Goal: Transaction & Acquisition: Purchase product/service

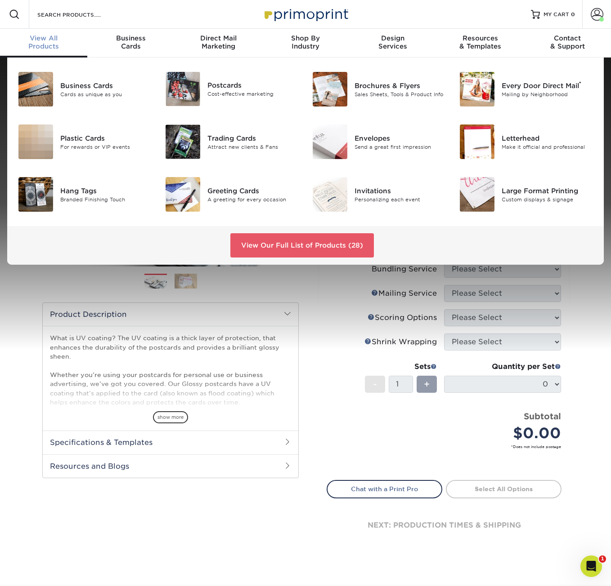
click at [46, 44] on div "View All Products" at bounding box center [43, 42] width 87 height 16
click at [239, 86] on div "Postcards" at bounding box center [252, 85] width 91 height 10
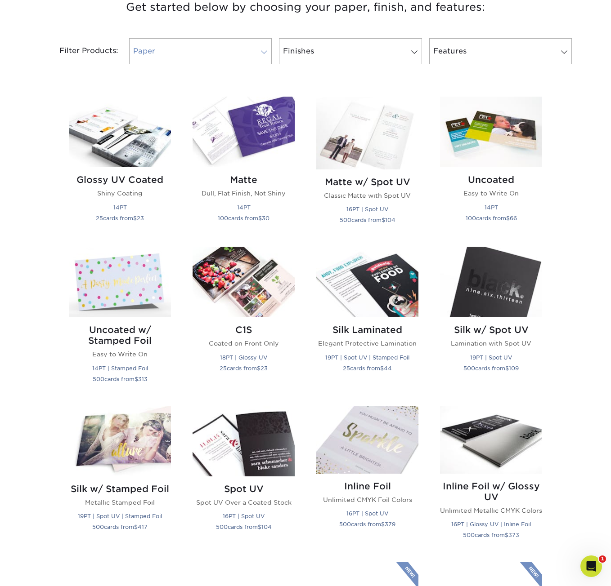
scroll to position [360, 0]
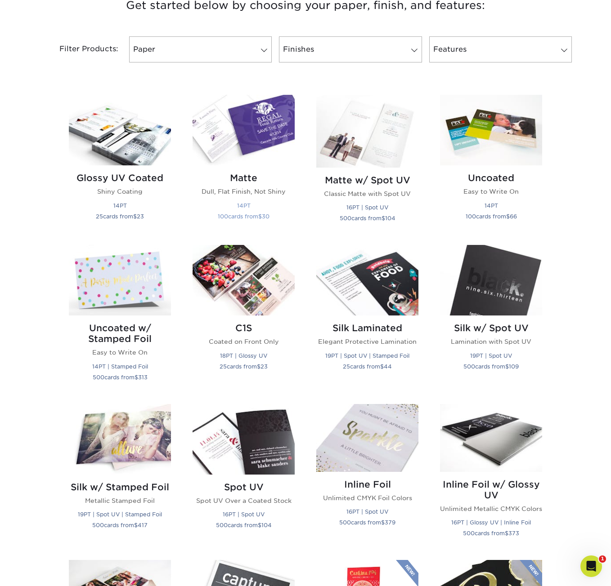
click at [243, 193] on p "Dull, Flat Finish, Not Shiny" at bounding box center [243, 191] width 102 height 9
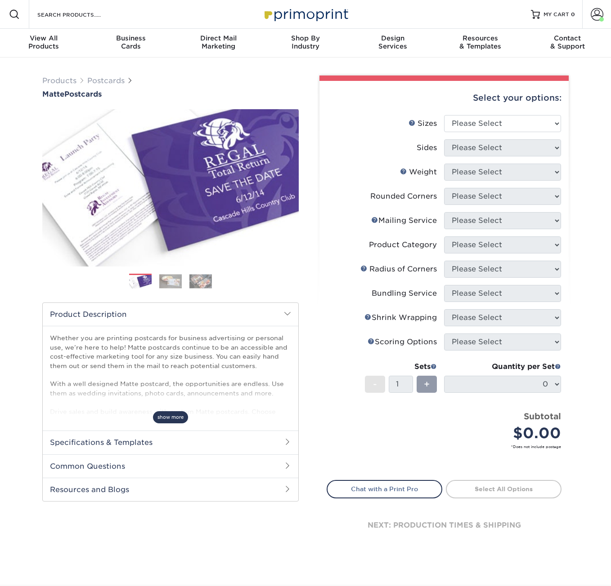
click at [167, 415] on span "show more" at bounding box center [170, 417] width 35 height 12
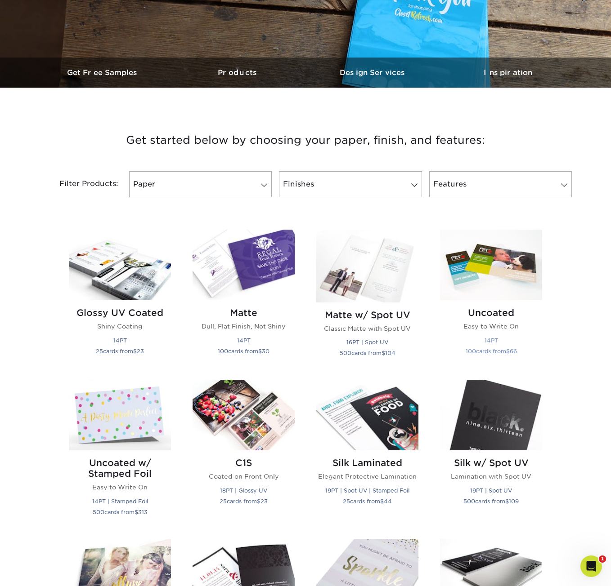
click at [484, 322] on p "Easy to Write On" at bounding box center [491, 326] width 102 height 9
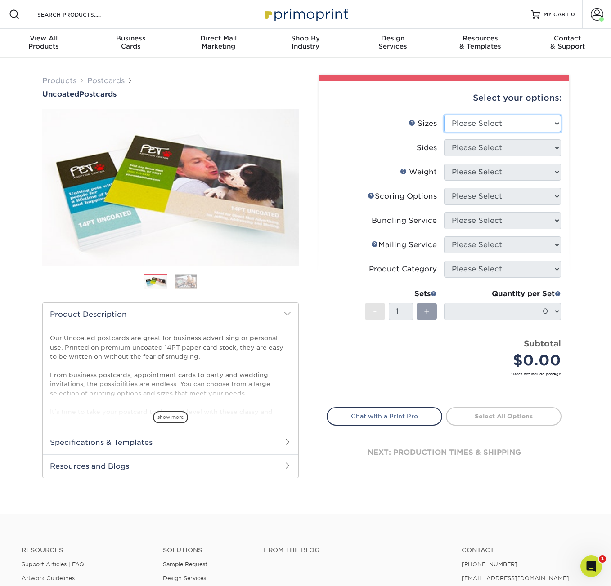
click at [555, 123] on select "Please Select 1.5" x 7" 2" x 8" 2.12" x 5.5" 2.75" x 4.25" 2.75" x 8.5" 3" x 4"…" at bounding box center [502, 123] width 117 height 17
select select "5.00x7.00"
click at [444, 115] on select "Please Select 1.5" x 7" 2" x 8" 2.12" x 5.5" 2.75" x 4.25" 2.75" x 8.5" 3" x 4"…" at bounding box center [502, 123] width 117 height 17
click at [556, 147] on select "Please Select Print Both Sides Print Front Only" at bounding box center [502, 147] width 117 height 17
select select "13abbda7-1d64-4f25-8bb2-c179b224825d"
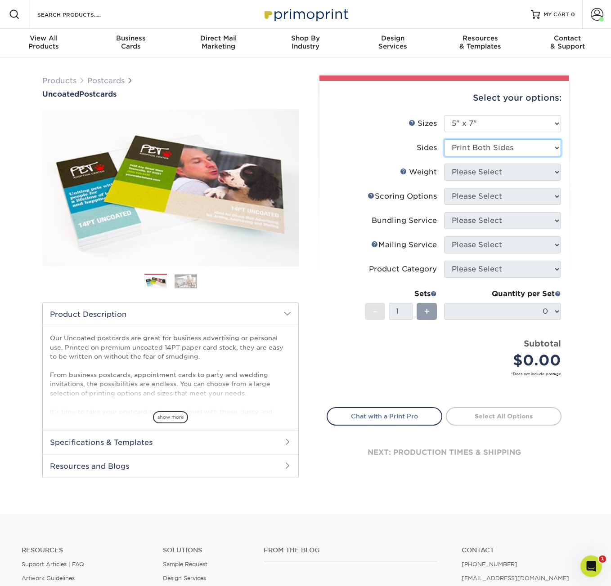
click at [444, 139] on select "Please Select Print Both Sides Print Front Only" at bounding box center [502, 147] width 117 height 17
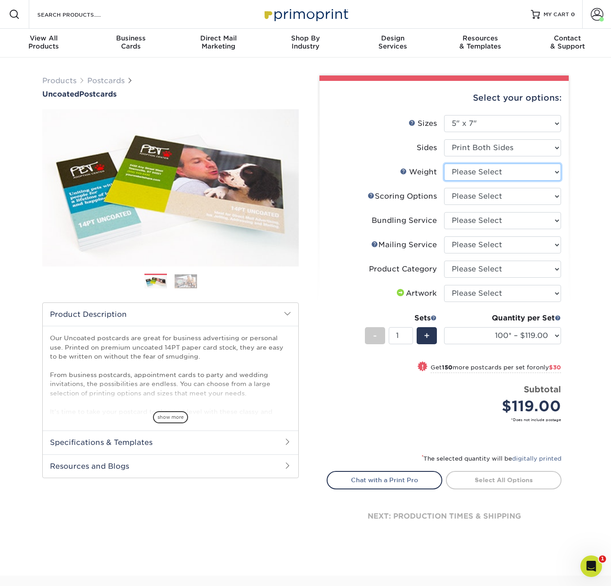
click at [556, 171] on select "Please Select 14PT Uncoated" at bounding box center [502, 172] width 117 height 17
select select "14PT Uncoated"
click at [444, 164] on select "Please Select 14PT Uncoated" at bounding box center [502, 172] width 117 height 17
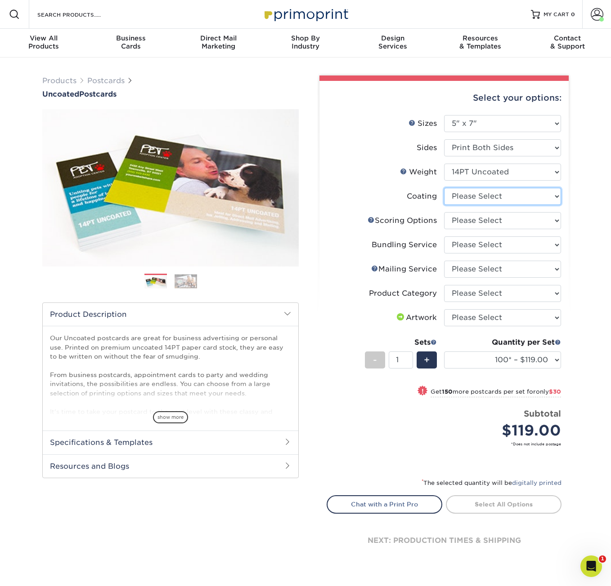
click at [555, 195] on select at bounding box center [502, 196] width 117 height 17
select select "3e7618de-abca-4bda-9f97-8b9129e913d8"
click at [444, 188] on select at bounding box center [502, 196] width 117 height 17
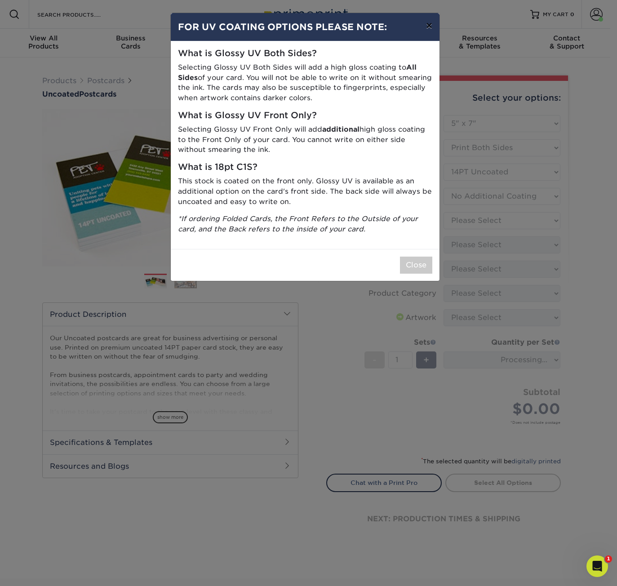
click at [432, 24] on button "×" at bounding box center [429, 25] width 21 height 25
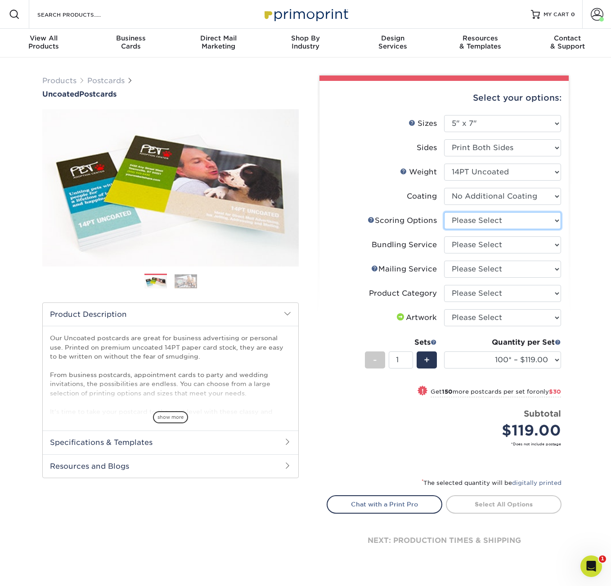
click at [556, 220] on select "Please Select No Scoring One Score Two Scores" at bounding box center [502, 220] width 117 height 17
select select "16ebe401-5398-422d-8cb0-f3adbb82deb5"
click at [444, 212] on select "Please Select No Scoring One Score Two Scores" at bounding box center [502, 220] width 117 height 17
click at [554, 245] on select "Please Select No Bundling Services Yes, Bundles of 50 (+2 Days) Yes, Bundles of…" at bounding box center [502, 245] width 117 height 17
select select "58689abb-25c0-461c-a4c3-a80b627d6649"
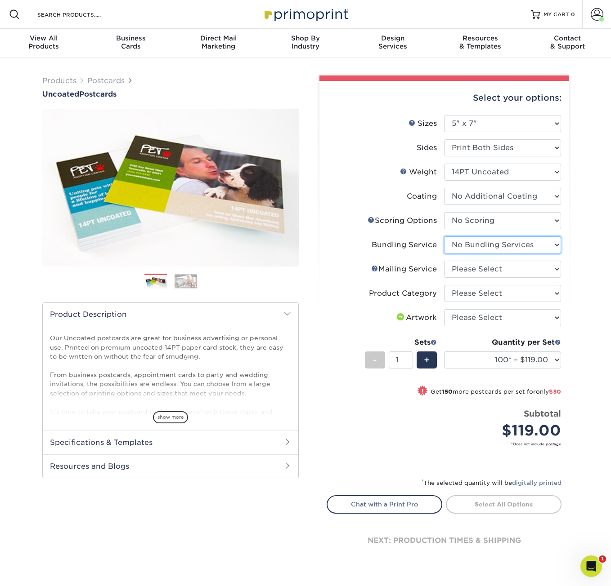
click at [444, 237] on select "Please Select No Bundling Services Yes, Bundles of 50 (+2 Days) Yes, Bundles of…" at bounding box center [502, 245] width 117 height 17
click at [557, 268] on select "Please Select No Direct Mailing Service No, I will mail/stamp/imprint Direct Ma…" at bounding box center [502, 269] width 117 height 17
select select "3e5e9bdd-d78a-4c28-a41d-fe1407925ca6"
click at [444, 261] on select "Please Select No Direct Mailing Service No, I will mail/stamp/imprint Direct Ma…" at bounding box center [502, 269] width 117 height 17
click at [556, 295] on select "Please Select Postcards" at bounding box center [502, 293] width 117 height 17
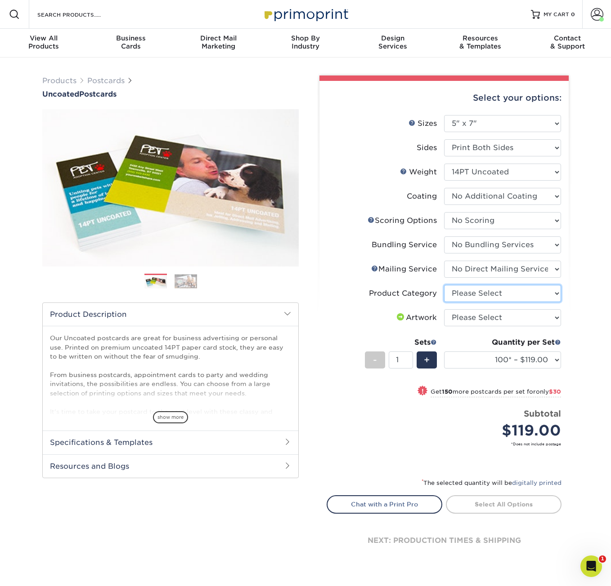
select select "9b7272e0-d6c8-4c3c-8e97-d3a1bcdab858"
click at [444, 285] on select "Please Select Postcards" at bounding box center [502, 293] width 117 height 17
click at [557, 317] on select "Please Select I will upload files I need a design - $150" at bounding box center [502, 317] width 117 height 17
select select "upload"
click at [444, 309] on select "Please Select I will upload files I need a design - $150" at bounding box center [502, 317] width 117 height 17
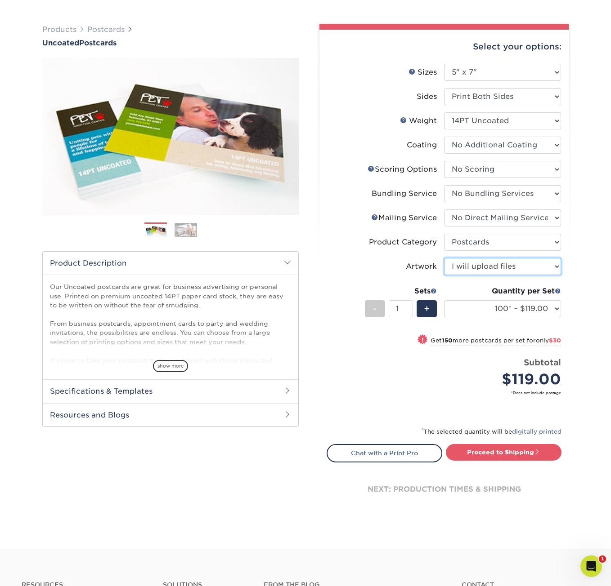
scroll to position [90, 0]
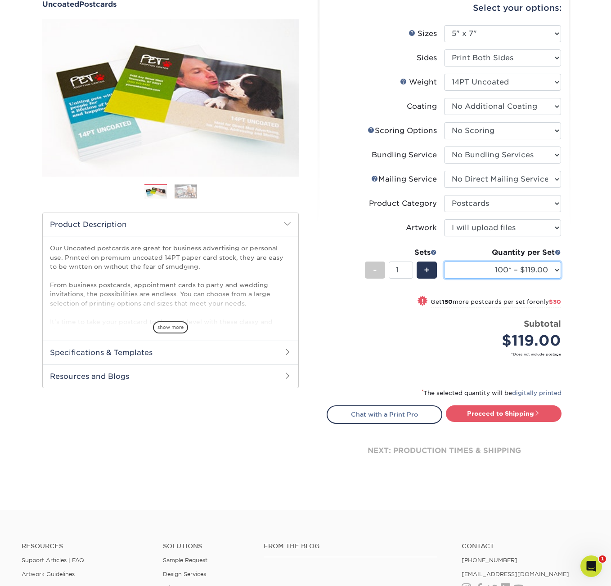
click at [559, 269] on select "100* – $119.00 250* – $149.00 500 – $165.00 750 – $182.00 1000 – $198.00 1500 –…" at bounding box center [502, 270] width 117 height 17
select select "1000 – $198.00"
click at [444, 262] on select "100* – $119.00 250* – $149.00 500 – $165.00 750 – $182.00 1000 – $198.00 1500 –…" at bounding box center [502, 270] width 117 height 17
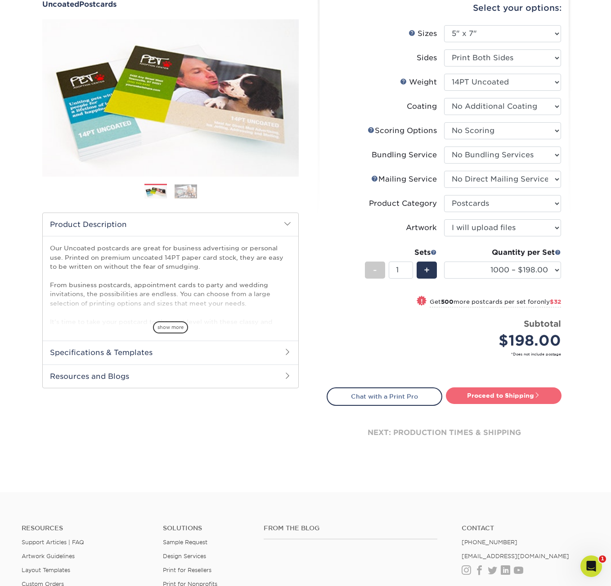
click at [497, 396] on link "Proceed to Shipping" at bounding box center [504, 396] width 116 height 16
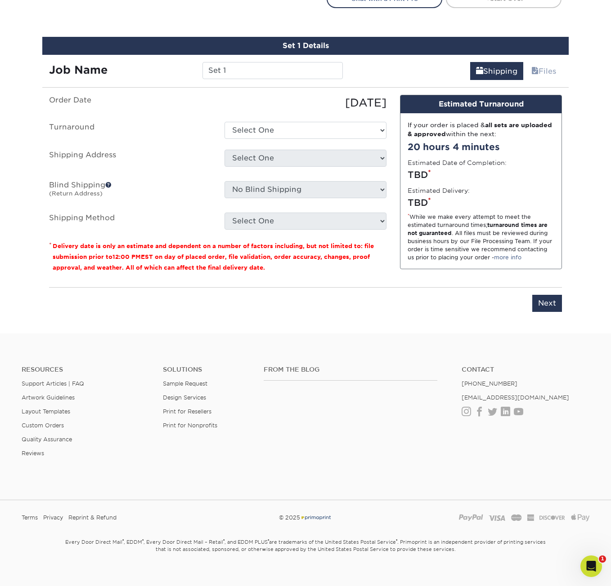
scroll to position [498, 0]
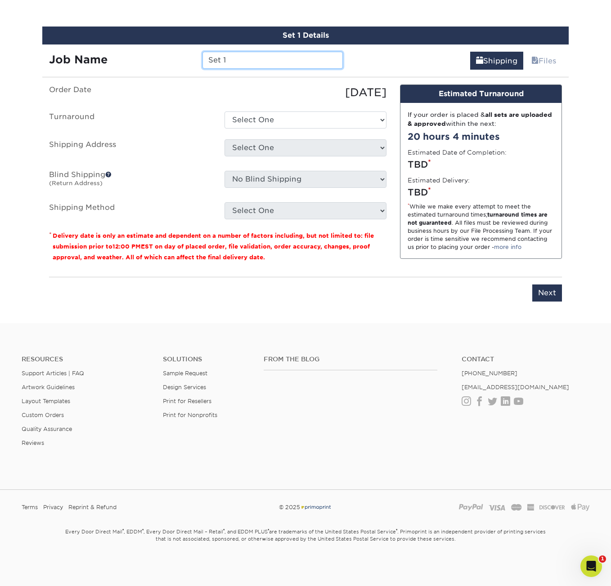
click at [241, 59] on input "Set 1" at bounding box center [272, 60] width 140 height 17
type input "S"
type input "Terrace Enhancement Coupon 2025"
click at [381, 121] on select "Select One 2-4 Business Days 2 Day Next Business Day" at bounding box center [305, 120] width 162 height 17
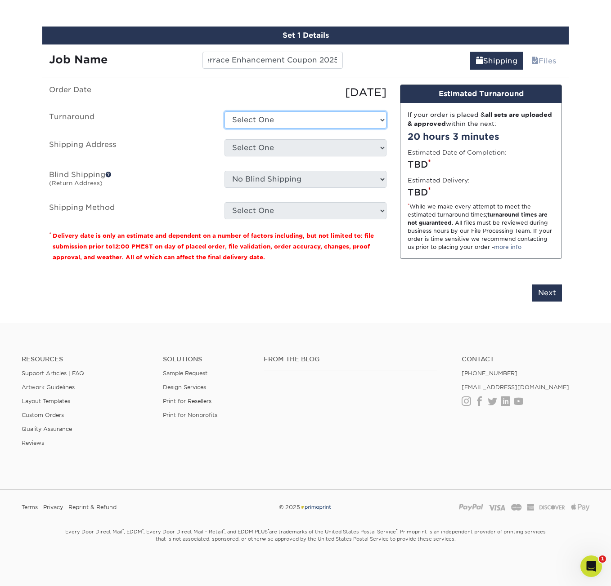
scroll to position [0, 0]
select select "332de523-fb7c-436c-a02b-78e83864f7ea"
click at [224, 112] on select "Select One 2-4 Business Days 2 Day Next Business Day" at bounding box center [305, 120] width 162 height 17
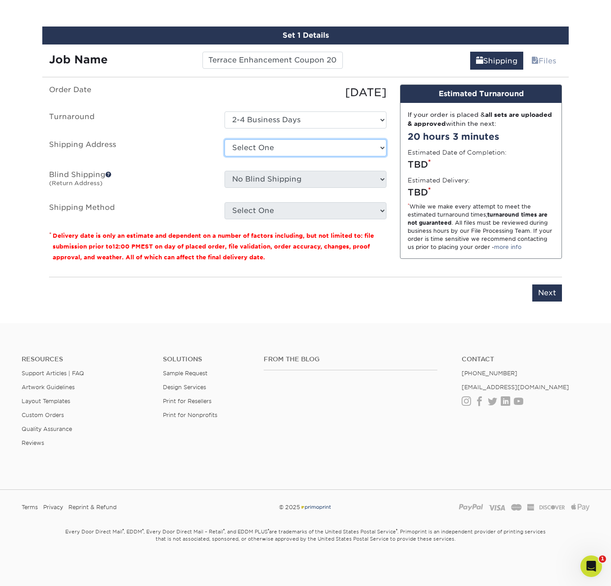
drag, startPoint x: 380, startPoint y: 147, endPoint x: 372, endPoint y: 145, distance: 7.8
click at [380, 147] on select "Select One CBC/ocean restaurant CMP New East Wind Long Isand Greenview at Lawre…" at bounding box center [305, 147] width 162 height 17
select select "103514"
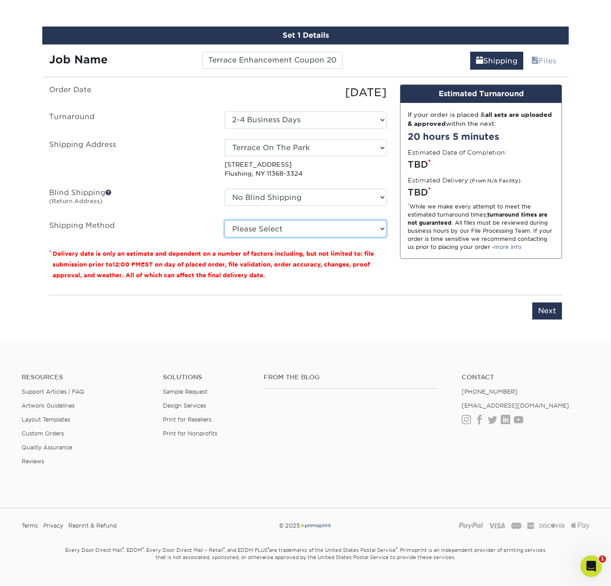
click at [384, 229] on select "Please Select UPS Ground (+$11.19) UPS 3 Day Select (+$21.66) UPS 2nd Day Air (…" at bounding box center [305, 228] width 162 height 17
select select "03"
click at [224, 220] on select "Please Select UPS Ground (+$11.19) UPS 3 Day Select (+$21.66) UPS 2nd Day Air (…" at bounding box center [305, 228] width 162 height 17
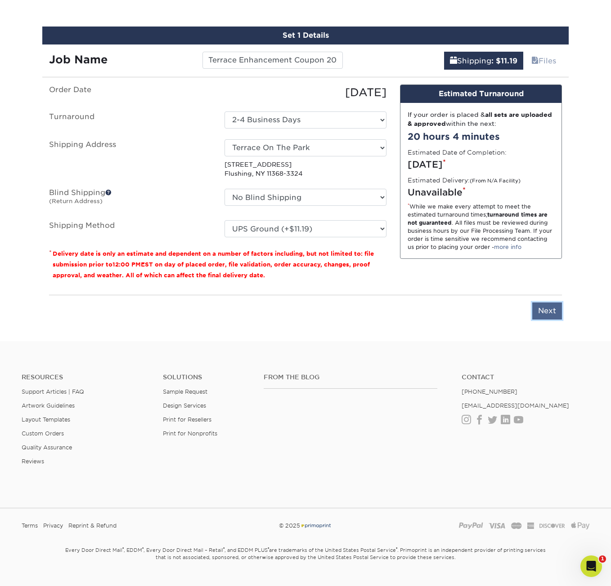
click at [543, 311] on input "Next" at bounding box center [547, 311] width 30 height 17
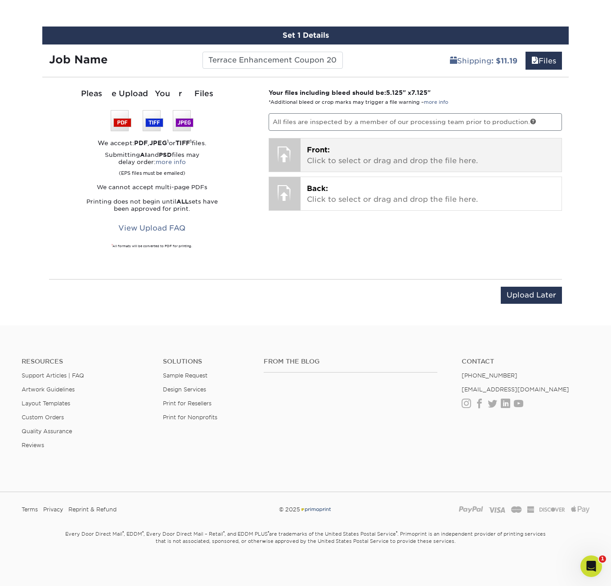
click at [371, 155] on p "Front: Click to select or drag and drop the file here." at bounding box center [431, 156] width 249 height 22
click at [360, 156] on p "Front: Click to select or drag and drop the file here." at bounding box center [431, 156] width 249 height 22
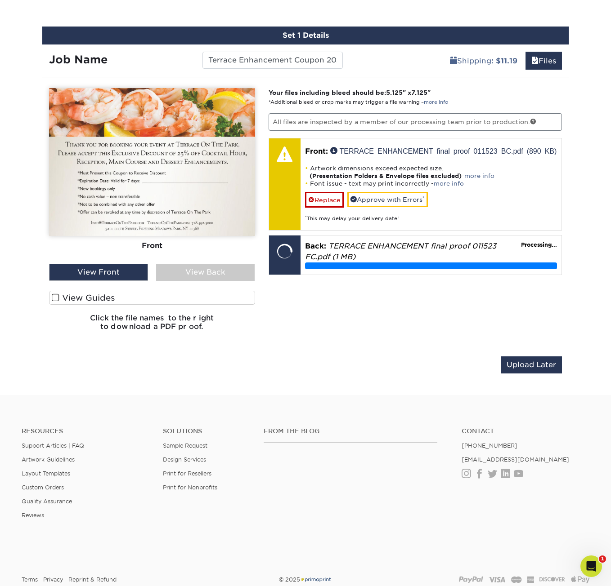
click at [58, 295] on span at bounding box center [56, 298] width 8 height 9
click at [0, 0] on input "View Guides" at bounding box center [0, 0] width 0 height 0
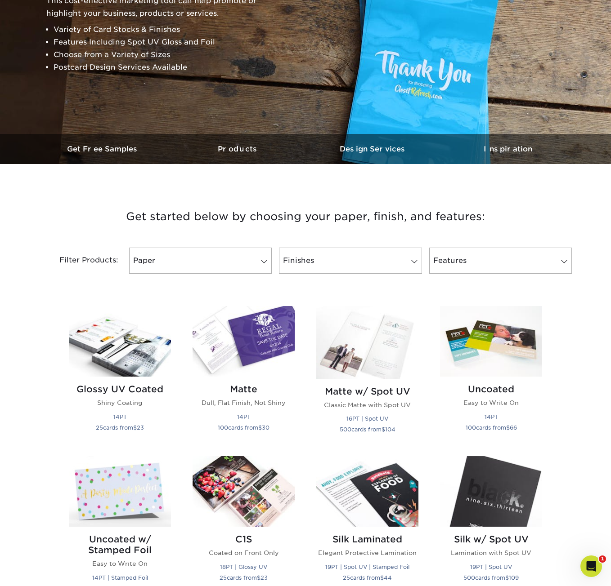
scroll to position [225, 0]
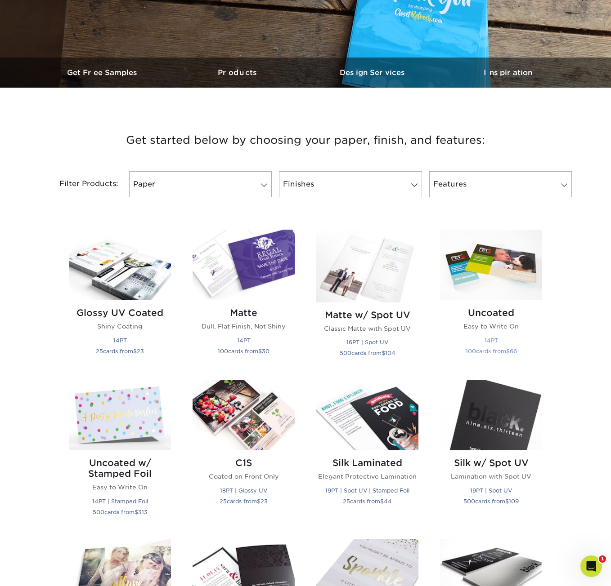
click at [483, 322] on div "Uncoated Easy to Write On 14PT 100 cards from $ 66" at bounding box center [491, 333] width 102 height 67
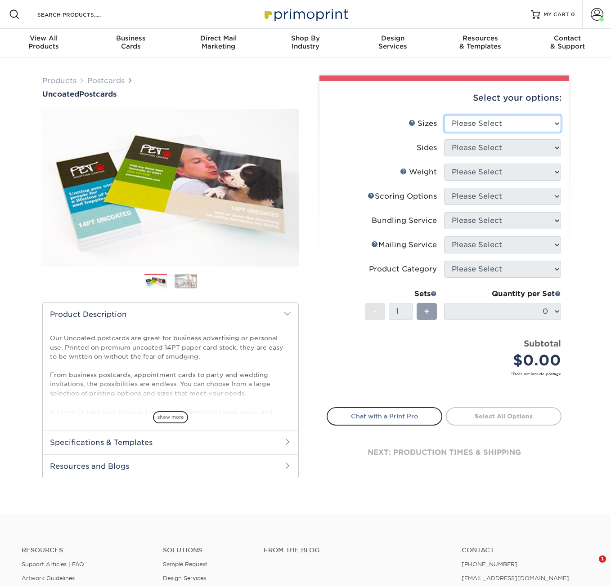
click at [555, 122] on select "Please Select 1.5" x 7" 2" x 8" 2.12" x 5.5" 2.75" x 4.25" 2.75" x 8.5" 3" x 4"…" at bounding box center [502, 123] width 117 height 17
select select "5.00x7.00"
click at [444, 115] on select "Please Select 1.5" x 7" 2" x 8" 2.12" x 5.5" 2.75" x 4.25" 2.75" x 8.5" 3" x 4"…" at bounding box center [502, 123] width 117 height 17
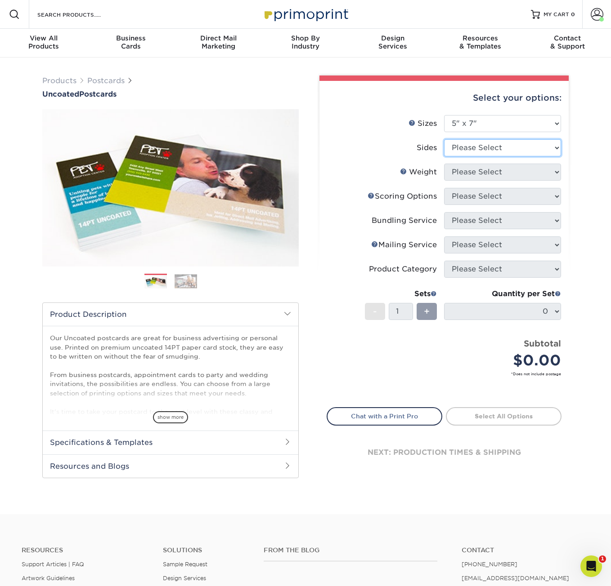
drag, startPoint x: 559, startPoint y: 147, endPoint x: 541, endPoint y: 147, distance: 18.4
click at [559, 147] on select "Please Select Print Both Sides Print Front Only" at bounding box center [502, 147] width 117 height 17
select select "13abbda7-1d64-4f25-8bb2-c179b224825d"
click at [444, 139] on select "Please Select Print Both Sides Print Front Only" at bounding box center [502, 147] width 117 height 17
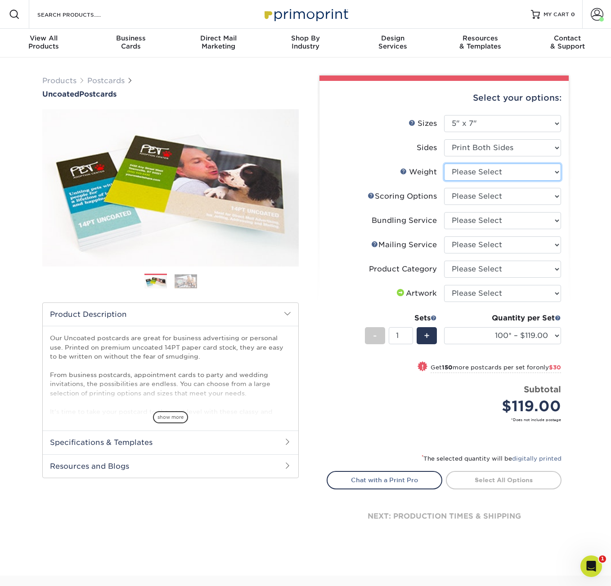
click at [558, 172] on select "Please Select 14PT Uncoated" at bounding box center [502, 172] width 117 height 17
select select "14PT Uncoated"
click at [444, 164] on select "Please Select 14PT Uncoated" at bounding box center [502, 172] width 117 height 17
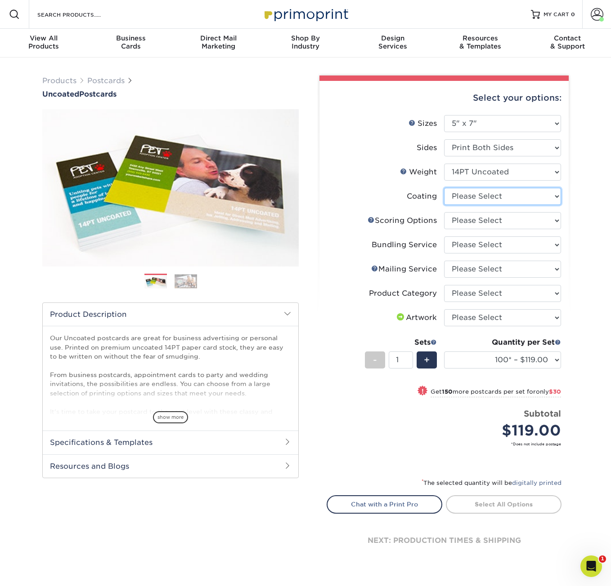
drag, startPoint x: 557, startPoint y: 194, endPoint x: 532, endPoint y: 205, distance: 26.8
click at [557, 194] on select at bounding box center [502, 196] width 117 height 17
select select "3e7618de-abca-4bda-9f97-8b9129e913d8"
click at [444, 188] on select at bounding box center [502, 196] width 117 height 17
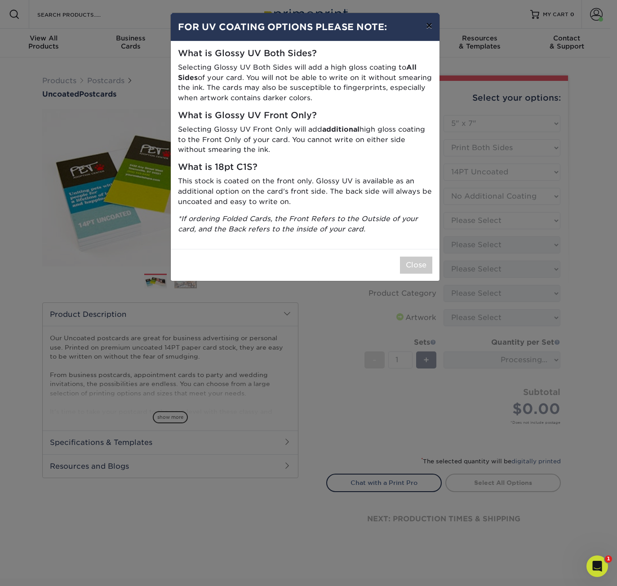
click at [426, 21] on button "×" at bounding box center [429, 25] width 21 height 25
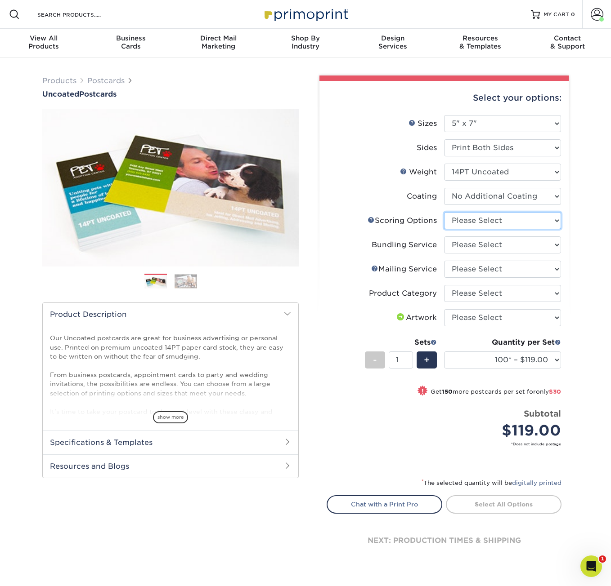
click at [557, 221] on select "Please Select No Scoring One Score Two Scores" at bounding box center [502, 220] width 117 height 17
select select "16ebe401-5398-422d-8cb0-f3adbb82deb5"
click at [444, 212] on select "Please Select No Scoring One Score Two Scores" at bounding box center [502, 220] width 117 height 17
click at [555, 243] on select "Please Select No Bundling Services Yes, Bundles of 50 (+2 Days) Yes, Bundles of…" at bounding box center [502, 245] width 117 height 17
select select "58689abb-25c0-461c-a4c3-a80b627d6649"
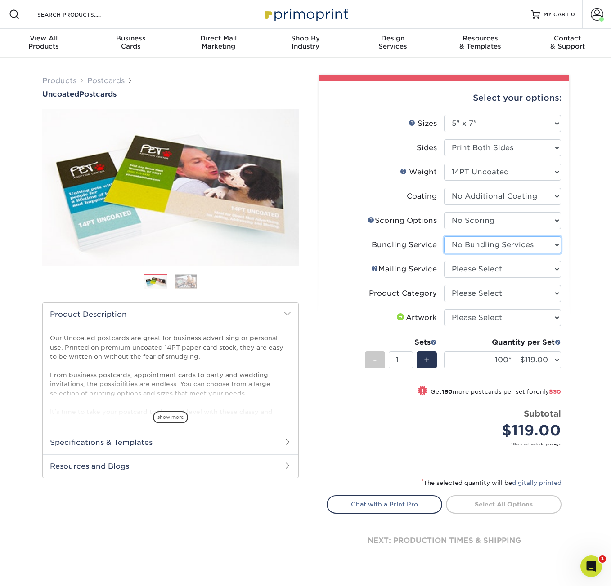
click at [444, 237] on select "Please Select No Bundling Services Yes, Bundles of 50 (+2 Days) Yes, Bundles of…" at bounding box center [502, 245] width 117 height 17
drag, startPoint x: 556, startPoint y: 270, endPoint x: 537, endPoint y: 275, distance: 19.5
click at [556, 270] on select "Please Select No Direct Mailing Service No, I will mail/stamp/imprint Direct Ma…" at bounding box center [502, 269] width 117 height 17
select select "3e5e9bdd-d78a-4c28-a41d-fe1407925ca6"
click at [444, 261] on select "Please Select No Direct Mailing Service No, I will mail/stamp/imprint Direct Ma…" at bounding box center [502, 269] width 117 height 17
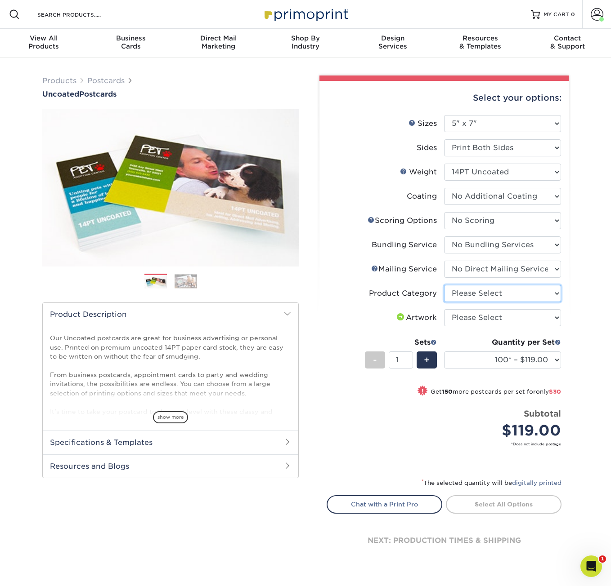
click at [557, 294] on select "Please Select Postcards" at bounding box center [502, 293] width 117 height 17
select select "9b7272e0-d6c8-4c3c-8e97-d3a1bcdab858"
click at [444, 285] on select "Please Select Postcards" at bounding box center [502, 293] width 117 height 17
drag, startPoint x: 558, startPoint y: 320, endPoint x: 547, endPoint y: 319, distance: 10.4
click at [558, 320] on select "Please Select I will upload files I need a design - $150" at bounding box center [502, 317] width 117 height 17
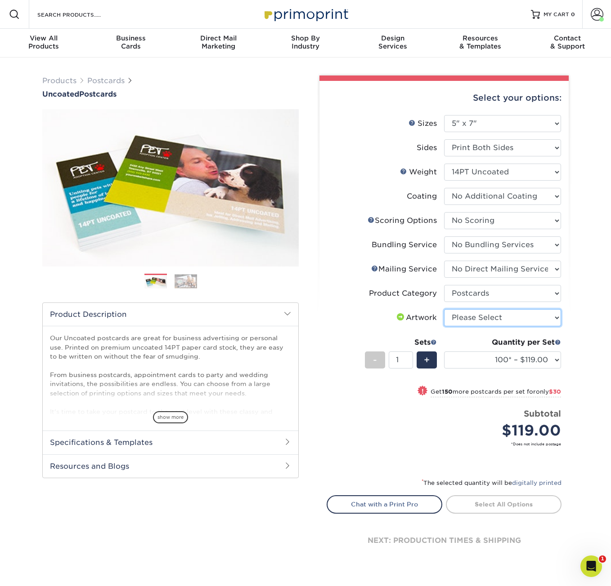
select select "upload"
click at [444, 309] on select "Please Select I will upload files I need a design - $150" at bounding box center [502, 317] width 117 height 17
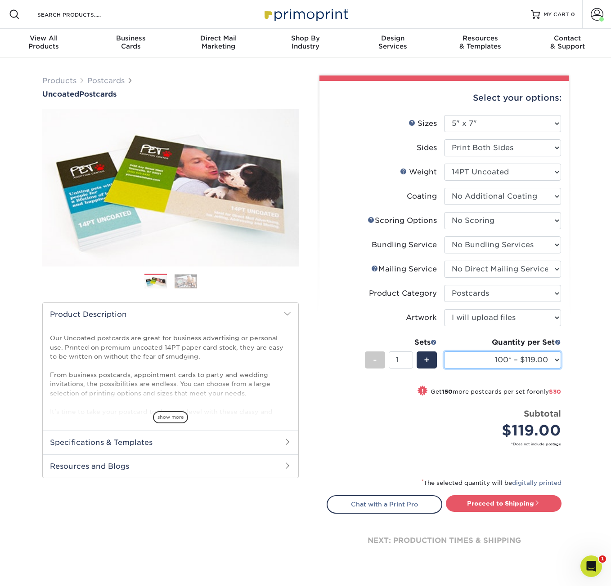
click at [556, 361] on select "100* – $119.00 250* – $149.00 500 – $165.00 750 – $182.00 1000 – $198.00 1500 –…" at bounding box center [502, 360] width 117 height 17
click at [554, 360] on select "100* – $119.00 250* – $149.00 500 – $165.00 750 – $182.00 1000 – $198.00 1500 –…" at bounding box center [502, 360] width 117 height 17
select select "250* – $149.00"
click at [444, 352] on select "100* – $119.00 250* – $149.00 500 – $165.00 750 – $182.00 1000 – $198.00 1500 –…" at bounding box center [502, 360] width 117 height 17
click at [487, 510] on link "Proceed to Shipping" at bounding box center [504, 504] width 116 height 16
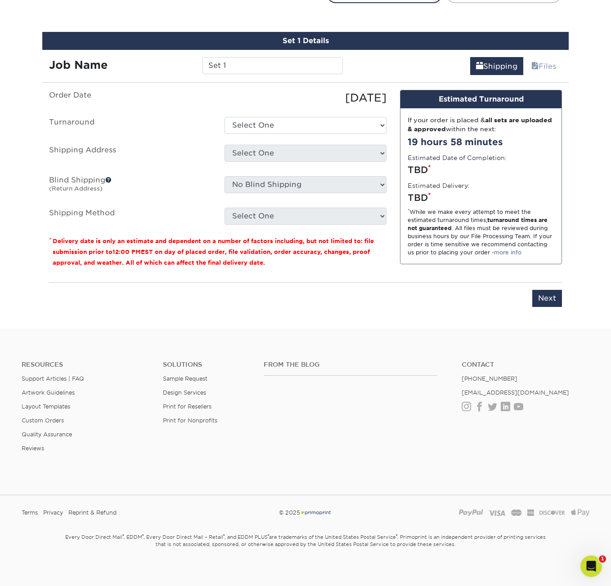
scroll to position [516, 0]
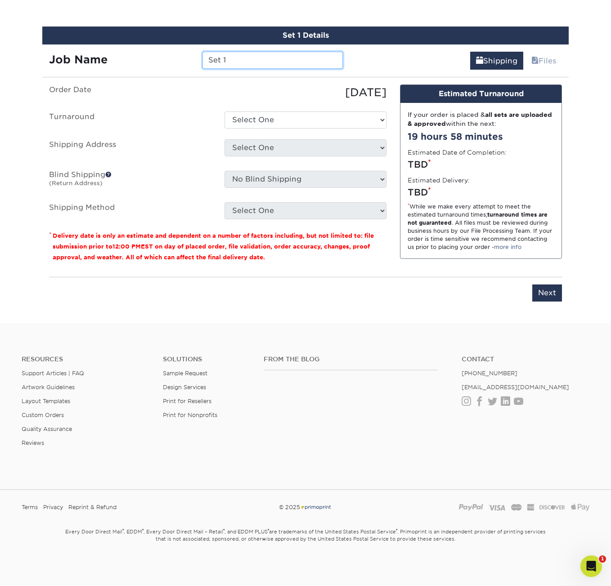
drag, startPoint x: 261, startPoint y: 58, endPoint x: 140, endPoint y: 45, distance: 121.7
click at [140, 45] on div "Job Name Set 1" at bounding box center [195, 57] width 307 height 25
type input "Terrace Enhancement Coupon 2025"
click at [383, 121] on select "Select One 2-4 Business Days 2 Day Next Business Day" at bounding box center [305, 120] width 162 height 17
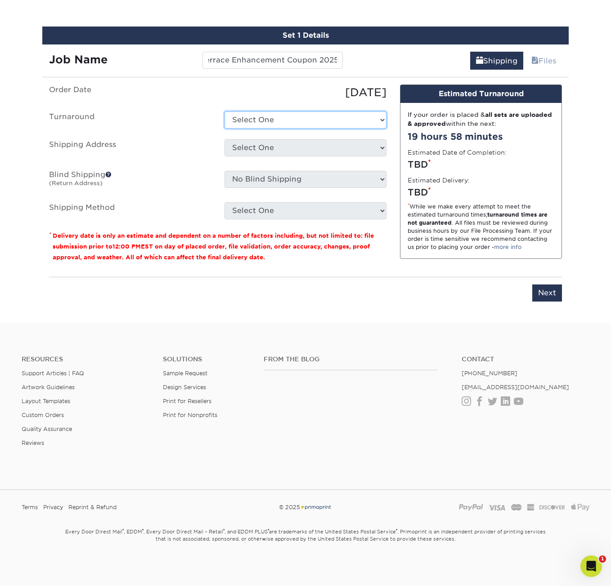
scroll to position [0, 0]
select select "fe5436ac-260d-4996-8b78-81bde07f7706"
click at [224, 112] on select "Select One 2-4 Business Days 2 Day Next Business Day" at bounding box center [305, 120] width 162 height 17
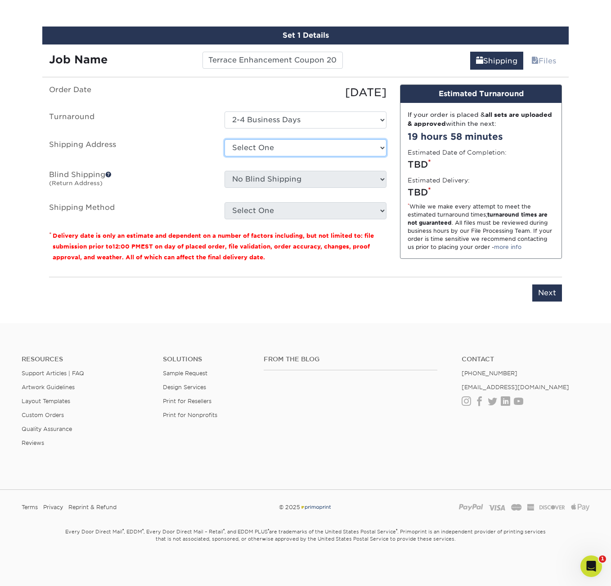
click at [382, 148] on select "Select One CBC/ocean restaurant CMP New East Wind Long Isand Greenview at Lawre…" at bounding box center [305, 147] width 162 height 17
select select "103514"
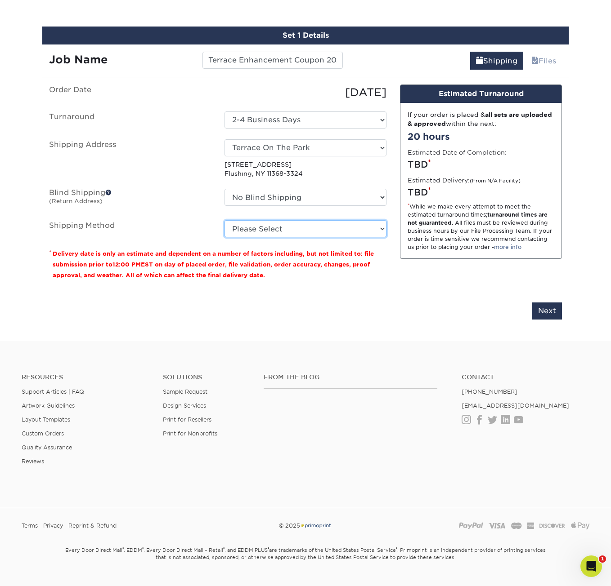
drag, startPoint x: 380, startPoint y: 227, endPoint x: 351, endPoint y: 228, distance: 28.8
click at [380, 227] on select "Please Select UPS 3 Day Select (+$11.44) UPS Ground (+$11.72) UPS 2nd Day Air (…" at bounding box center [305, 228] width 162 height 17
select select "12"
click at [224, 220] on select "Please Select UPS 3 Day Select (+$11.44) UPS Ground (+$11.72) UPS 2nd Day Air (…" at bounding box center [305, 228] width 162 height 17
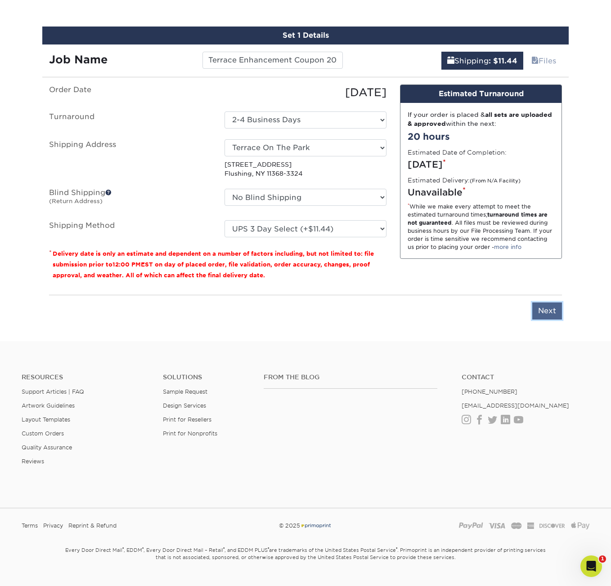
click at [545, 307] on input "Next" at bounding box center [547, 311] width 30 height 17
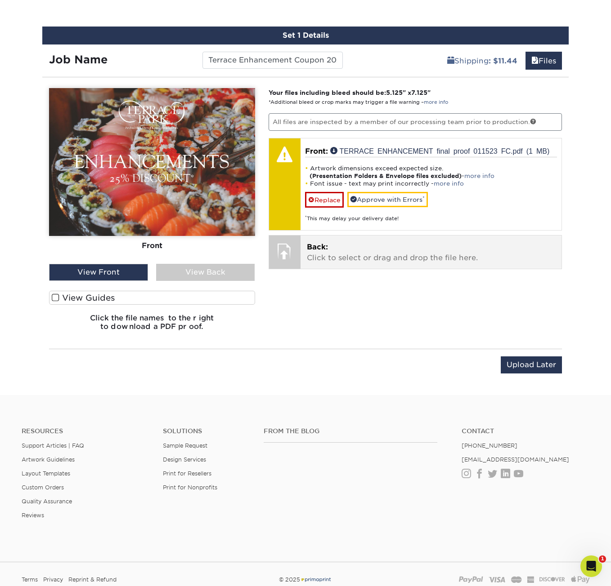
click at [359, 252] on p "Back: Click to select or drag and drop the file here." at bounding box center [431, 253] width 249 height 22
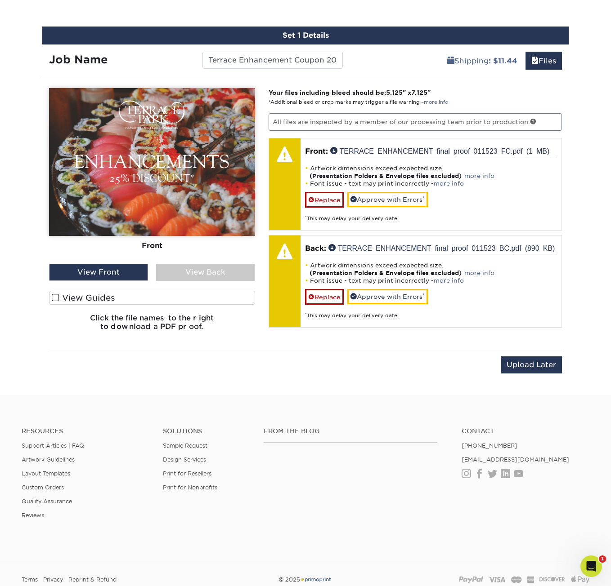
click at [58, 296] on span at bounding box center [56, 298] width 8 height 9
click at [0, 0] on input "View Guides" at bounding box center [0, 0] width 0 height 0
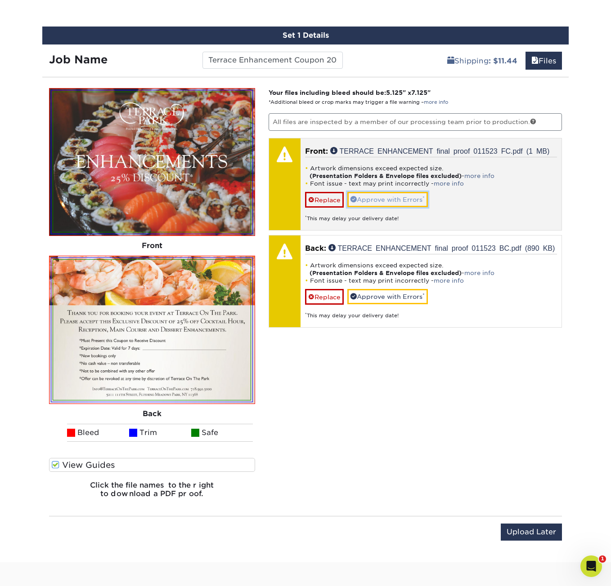
click at [390, 198] on link "Approve with Errors *" at bounding box center [387, 199] width 80 height 15
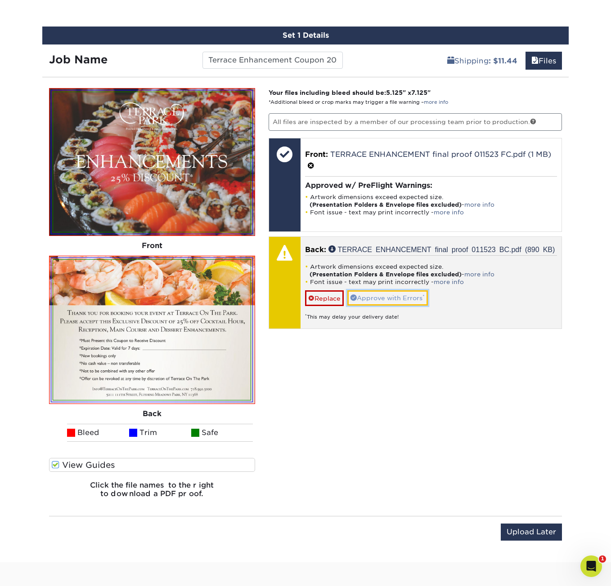
click at [402, 295] on link "Approve with Errors *" at bounding box center [387, 297] width 80 height 15
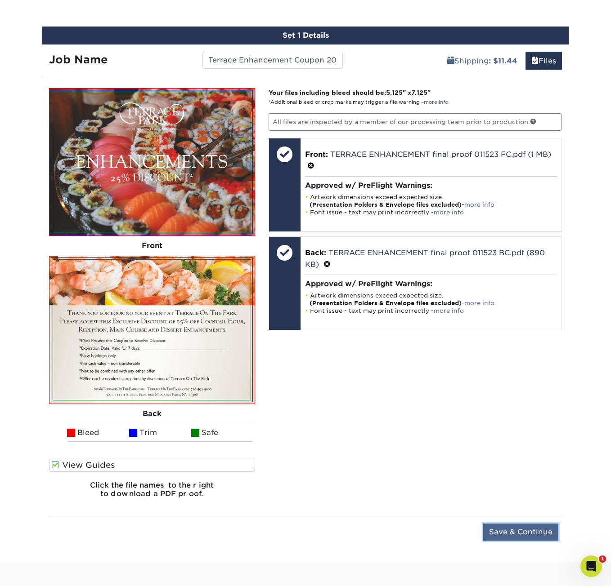
click at [514, 534] on input "Save & Continue" at bounding box center [520, 532] width 75 height 17
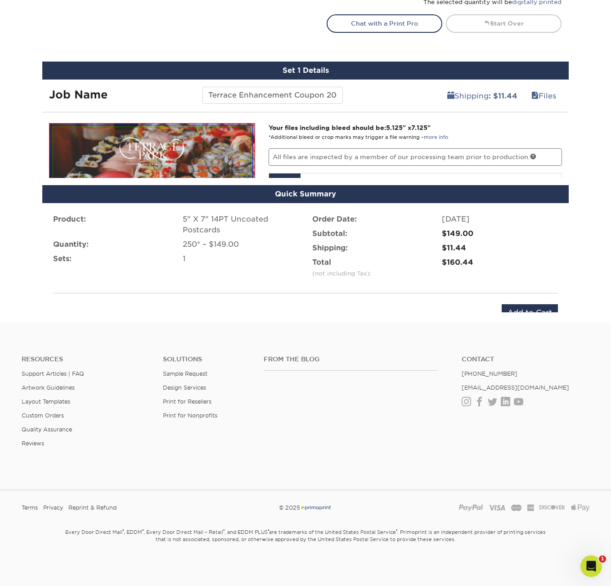
scroll to position [435, 0]
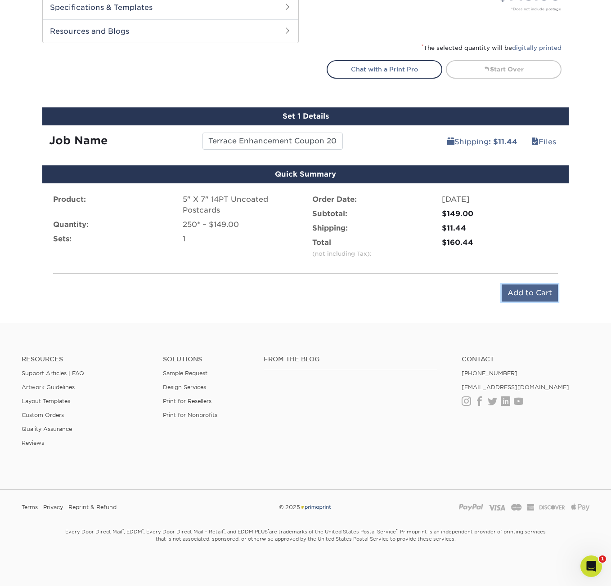
click at [525, 292] on input "Add to Cart" at bounding box center [529, 293] width 56 height 17
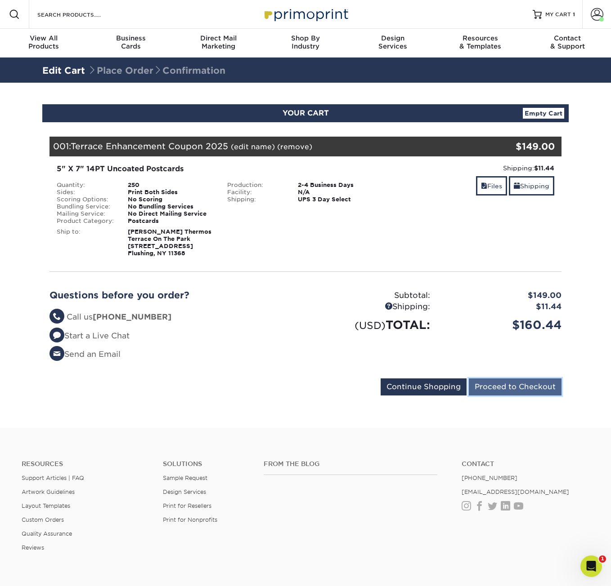
click at [502, 388] on input "Proceed to Checkout" at bounding box center [515, 387] width 93 height 17
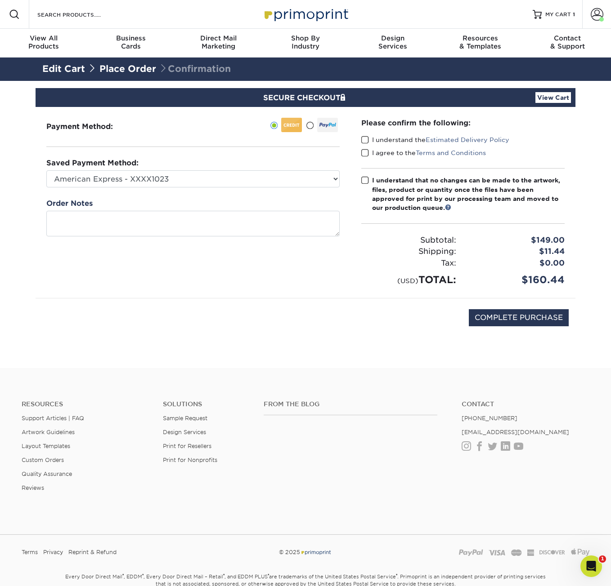
click at [366, 138] on span at bounding box center [365, 140] width 8 height 9
click at [0, 0] on input "I understand the Estimated Delivery Policy" at bounding box center [0, 0] width 0 height 0
drag, startPoint x: 363, startPoint y: 155, endPoint x: 366, endPoint y: 172, distance: 17.3
click at [363, 155] on span at bounding box center [365, 153] width 8 height 9
click at [0, 0] on input "I agree to the Terms and Conditions" at bounding box center [0, 0] width 0 height 0
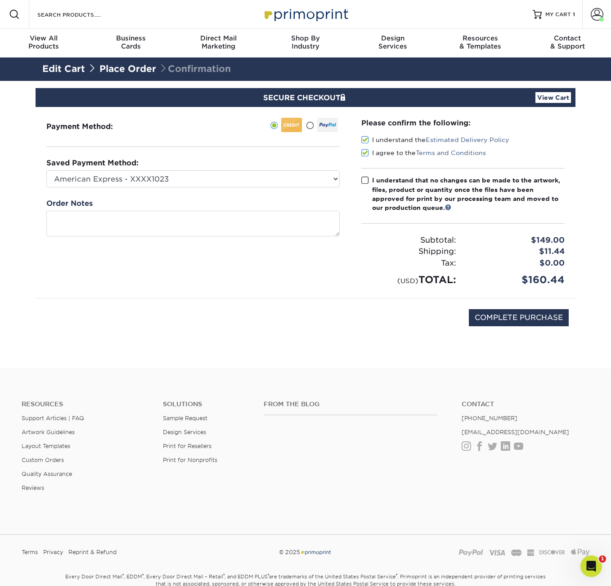
click at [366, 172] on div "Please confirm the following: I understand the Estimated Delivery Policy I agre…" at bounding box center [462, 203] width 203 height 170
click at [363, 181] on span at bounding box center [365, 180] width 8 height 9
click at [0, 0] on input "I understand that no changes can be made to the artwork, files, product or quan…" at bounding box center [0, 0] width 0 height 0
click at [336, 181] on select "American Express - XXXX1023 MasterCard - XXXX9674 Visa - XXXX9118 Visa - XXXX08…" at bounding box center [192, 178] width 293 height 17
select select "67655"
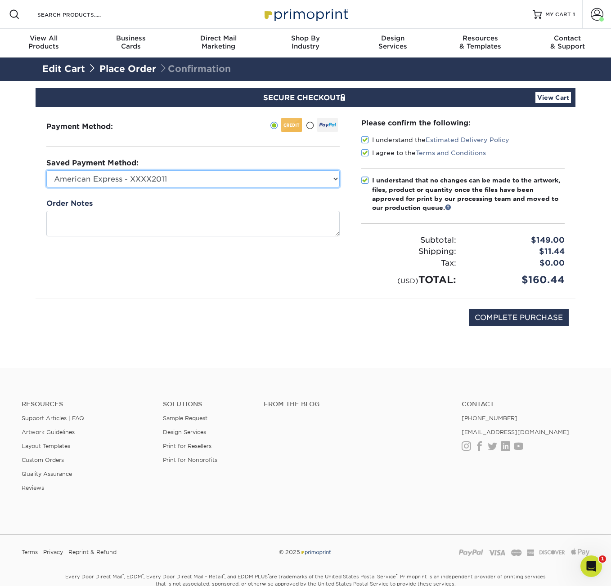
click at [46, 170] on select "American Express - XXXX1023 MasterCard - XXXX9674 Visa - XXXX9118 Visa - XXXX08…" at bounding box center [192, 178] width 293 height 17
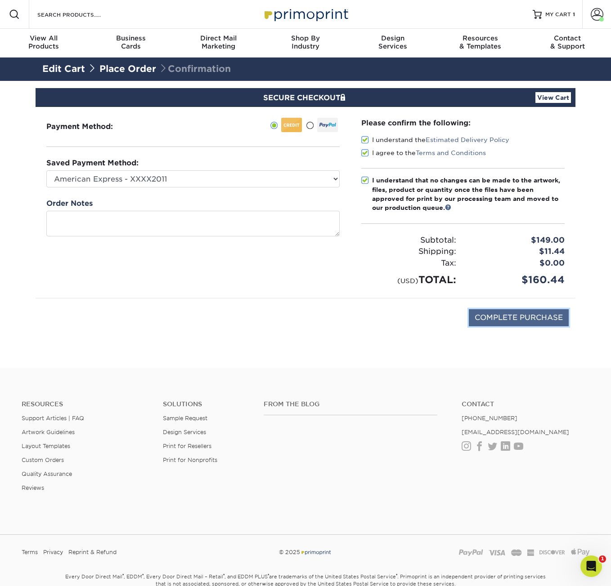
click at [536, 318] on input "COMPLETE PURCHASE" at bounding box center [519, 317] width 100 height 17
type input "PROCESSING, PLEASE WAIT..."
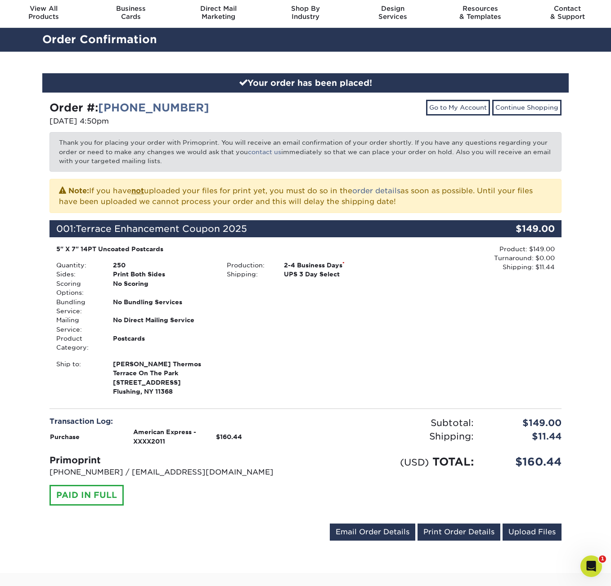
scroll to position [45, 0]
